Goal: Task Accomplishment & Management: Use online tool/utility

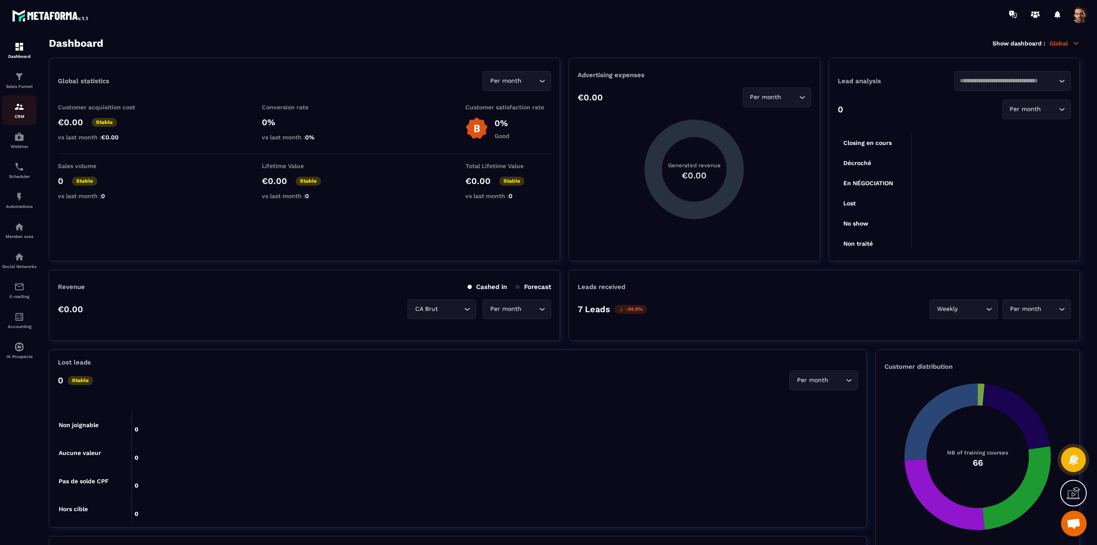
click at [17, 114] on p "CRM" at bounding box center [19, 116] width 34 height 5
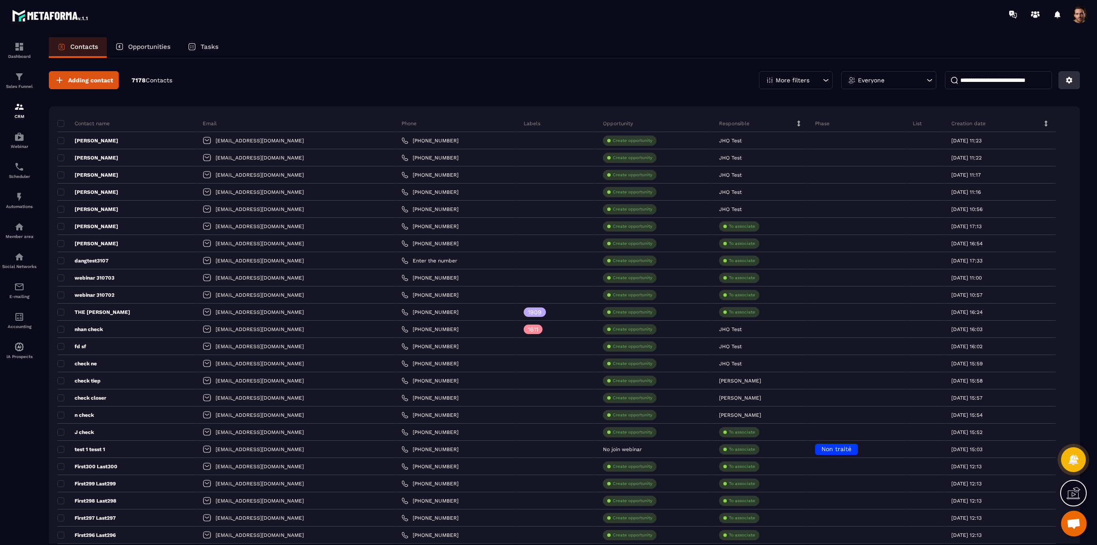
click at [1067, 79] on icon at bounding box center [1069, 80] width 6 height 6
click at [1017, 138] on p "Import data" at bounding box center [1039, 141] width 73 height 14
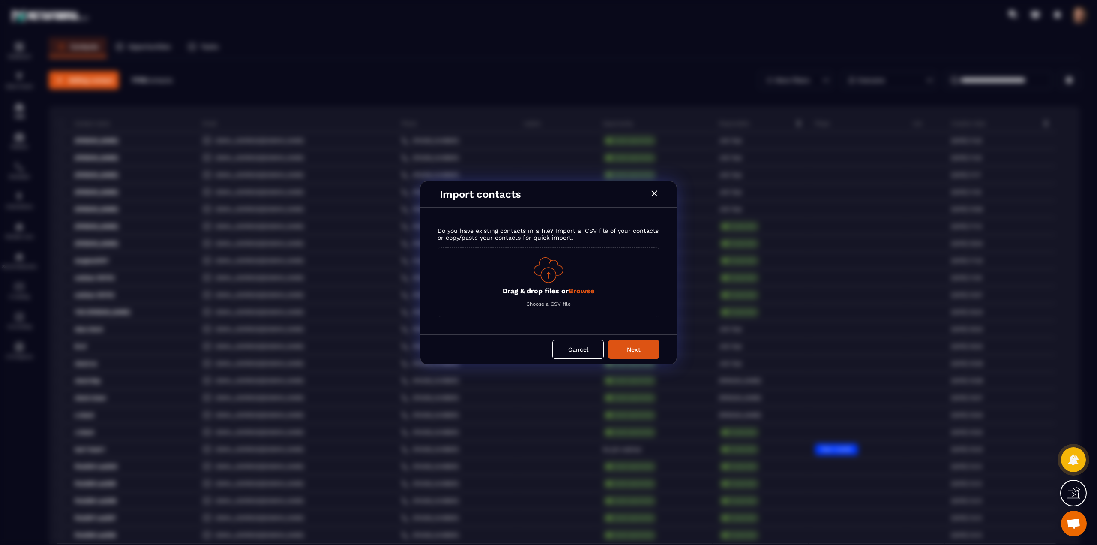
click at [584, 292] on span "Browse" at bounding box center [582, 291] width 26 height 8
click at [0, 0] on input "Drag & drop files or Browse" at bounding box center [0, 0] width 0 height 0
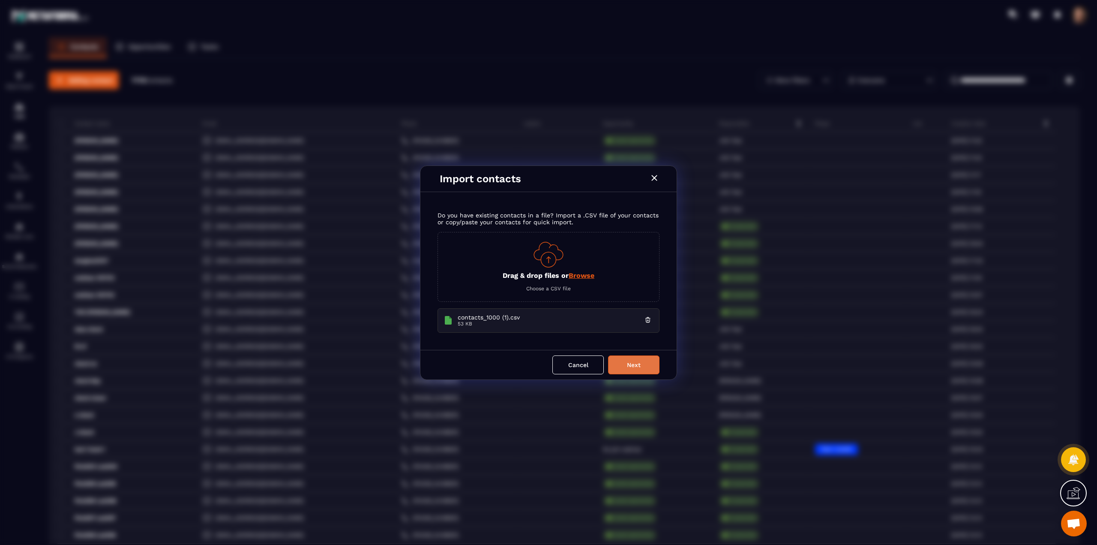
click at [636, 365] on button "Next" at bounding box center [633, 364] width 51 height 19
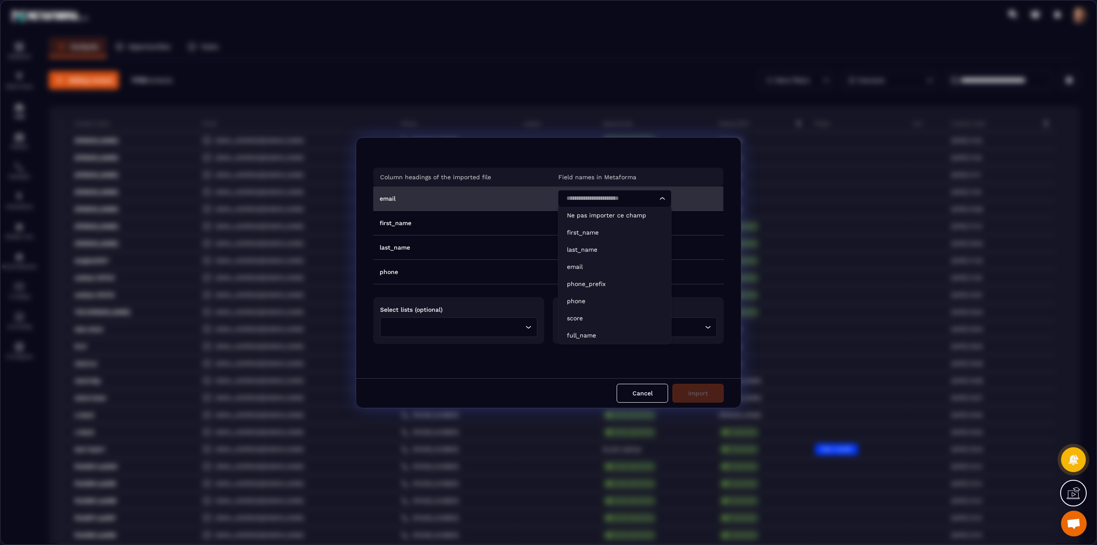
click at [564, 197] on input "Search for option" at bounding box center [611, 198] width 94 height 9
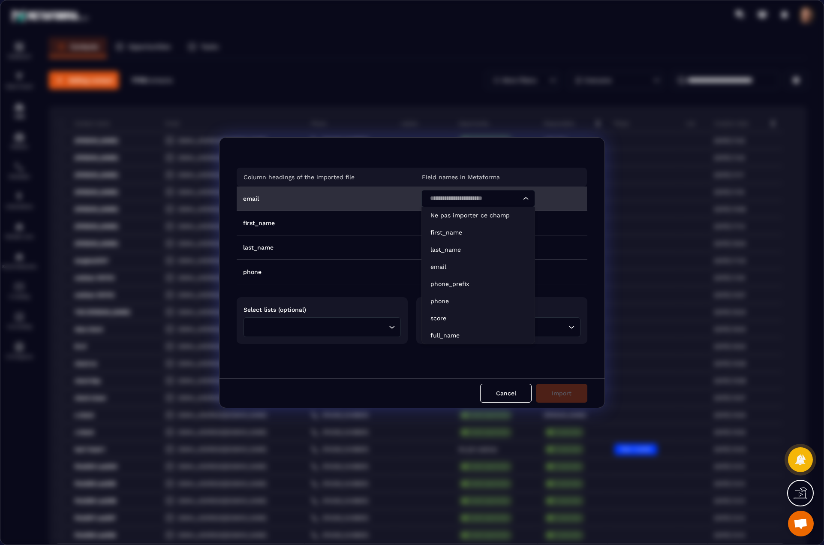
click at [460, 200] on input "Search for option" at bounding box center [474, 198] width 94 height 9
click at [440, 265] on p "email" at bounding box center [478, 266] width 96 height 9
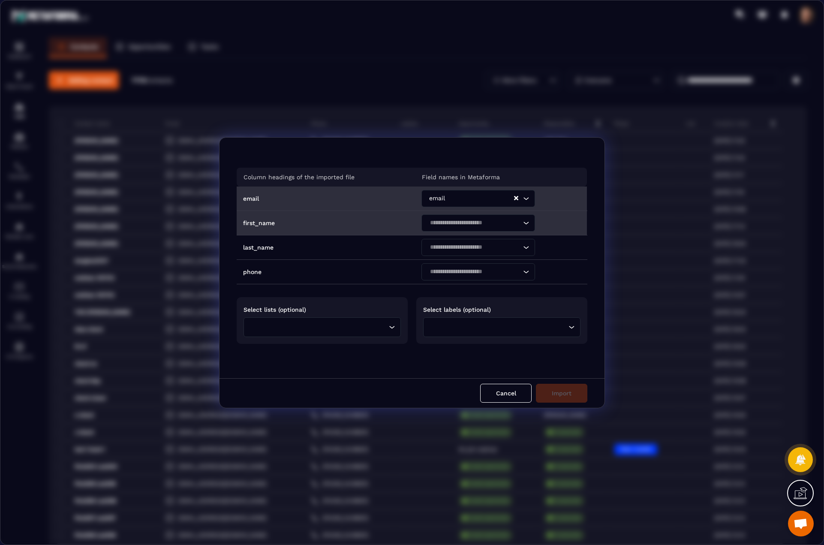
click at [489, 224] on input "Search for option" at bounding box center [474, 222] width 94 height 9
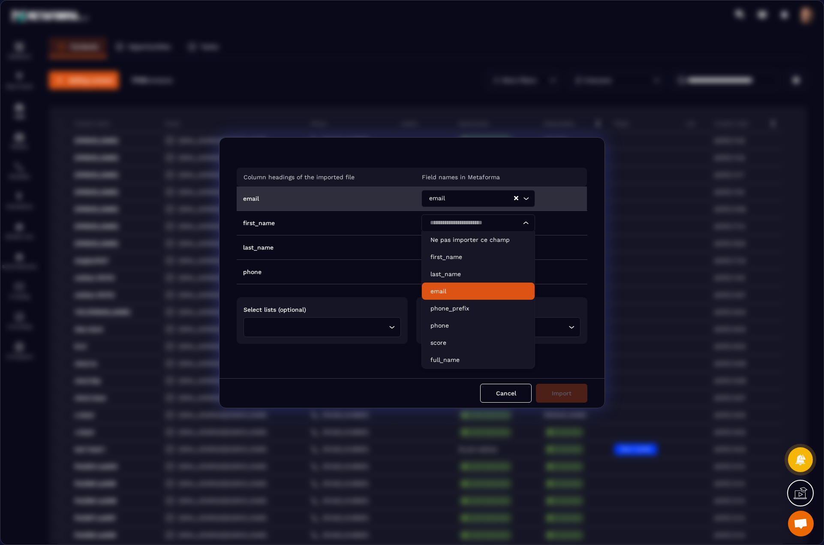
click at [438, 287] on p "email" at bounding box center [478, 291] width 96 height 9
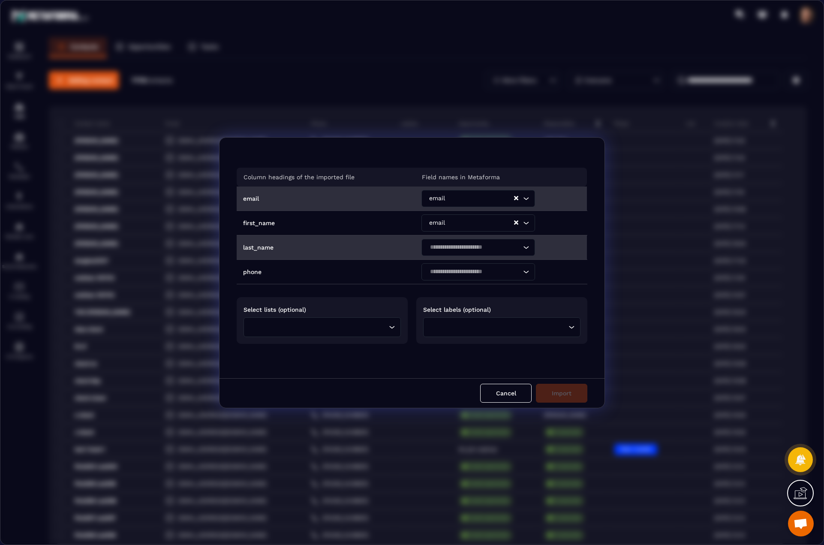
click at [472, 250] on input "Search for option" at bounding box center [474, 247] width 94 height 9
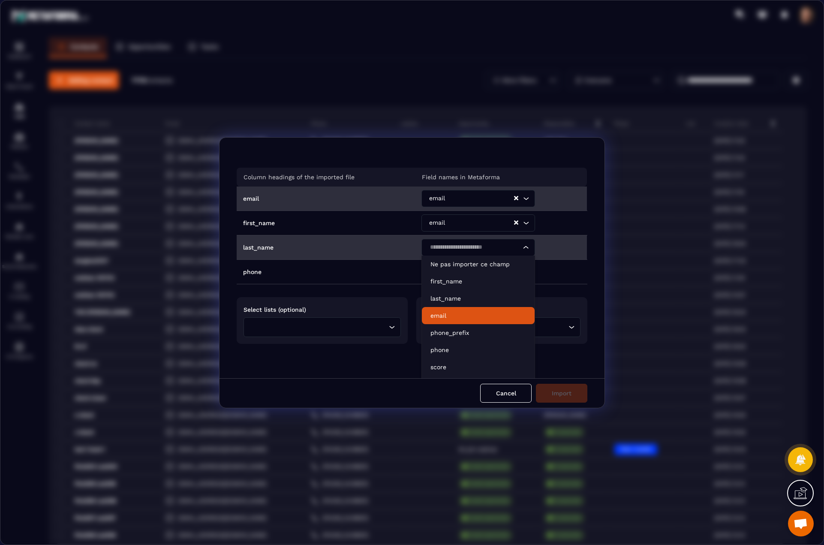
click at [442, 311] on p "email" at bounding box center [478, 315] width 96 height 9
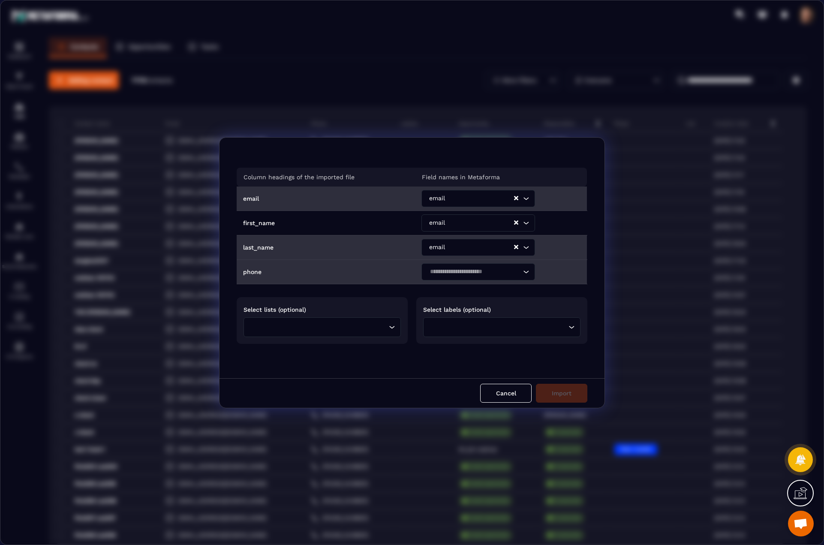
click at [445, 275] on input "Search for option" at bounding box center [474, 271] width 94 height 9
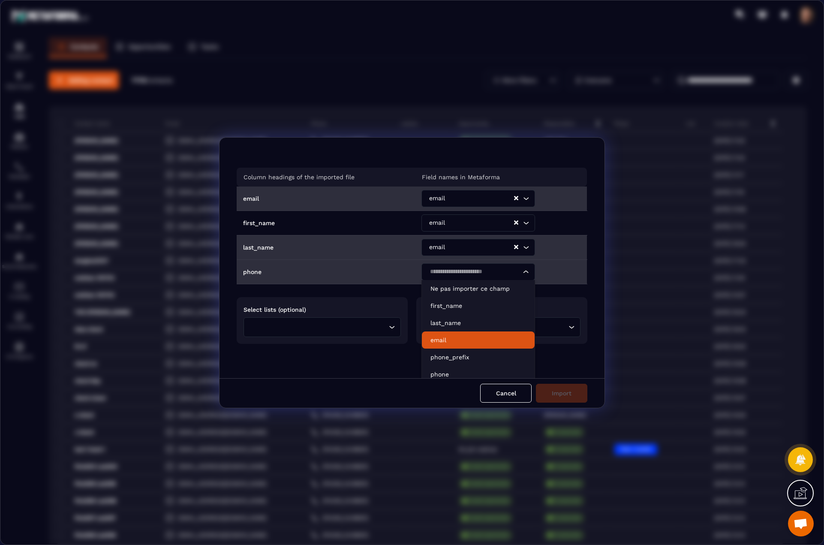
click at [433, 340] on p "email" at bounding box center [478, 340] width 96 height 9
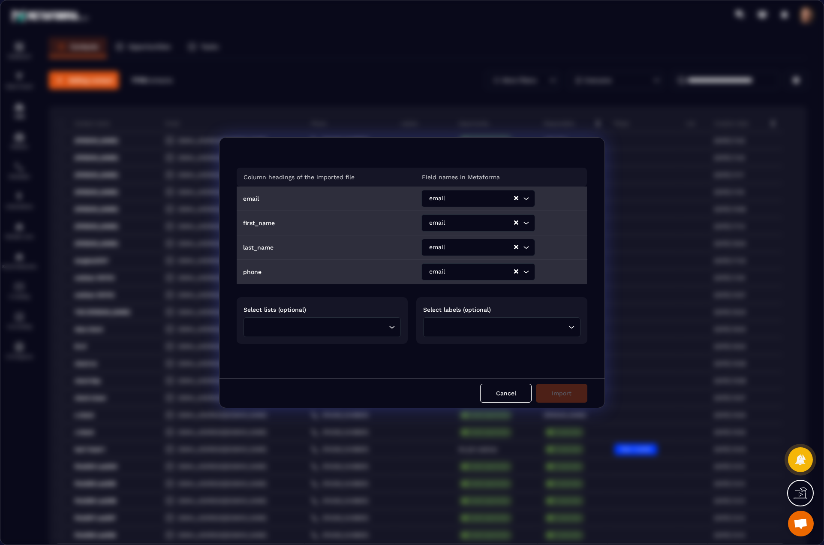
click at [456, 219] on input "Search for option" at bounding box center [480, 222] width 66 height 9
click at [449, 260] on p "first_name" at bounding box center [478, 256] width 96 height 9
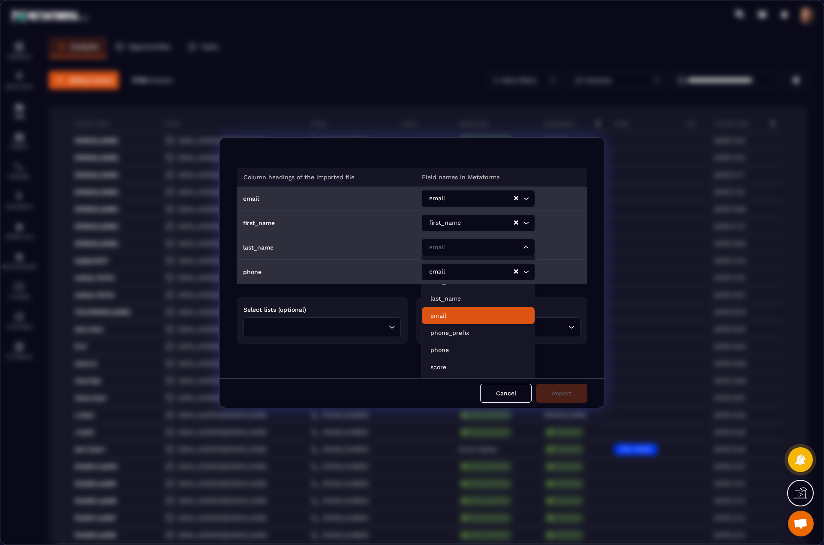
click at [448, 244] on input "Search for option" at bounding box center [474, 247] width 94 height 9
click at [441, 299] on p "last_name" at bounding box center [478, 298] width 96 height 9
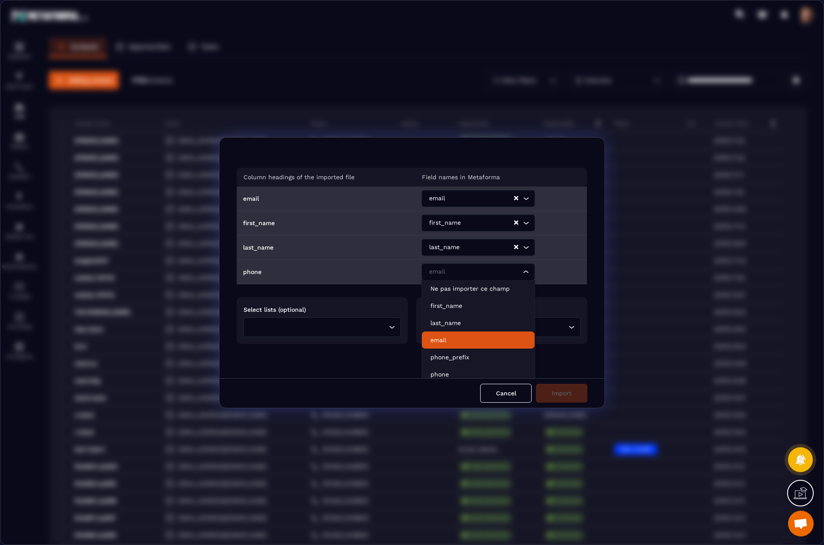
click at [445, 271] on div "email" at bounding box center [474, 271] width 96 height 17
click at [432, 368] on li "phone" at bounding box center [478, 374] width 113 height 17
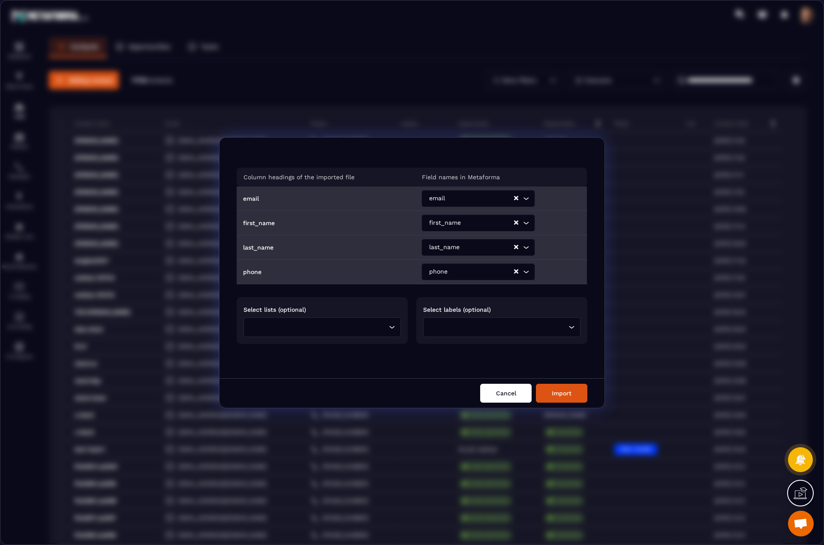
click at [489, 393] on button "Cancel" at bounding box center [505, 393] width 51 height 19
